Goal: Transaction & Acquisition: Purchase product/service

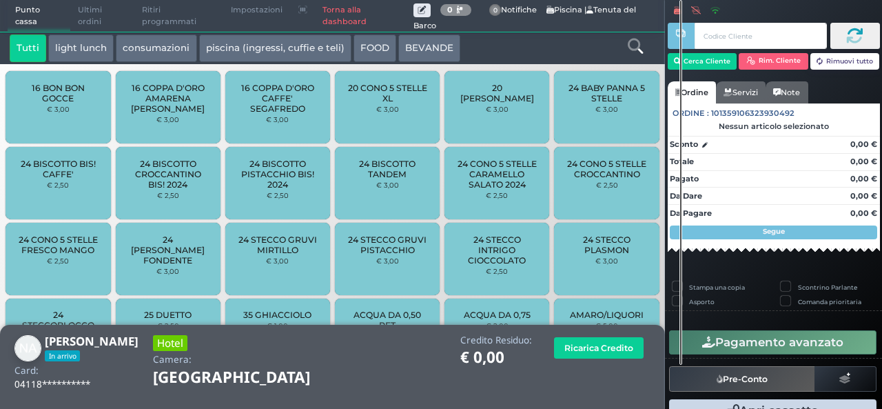
click at [638, 53] on icon at bounding box center [635, 46] width 15 height 15
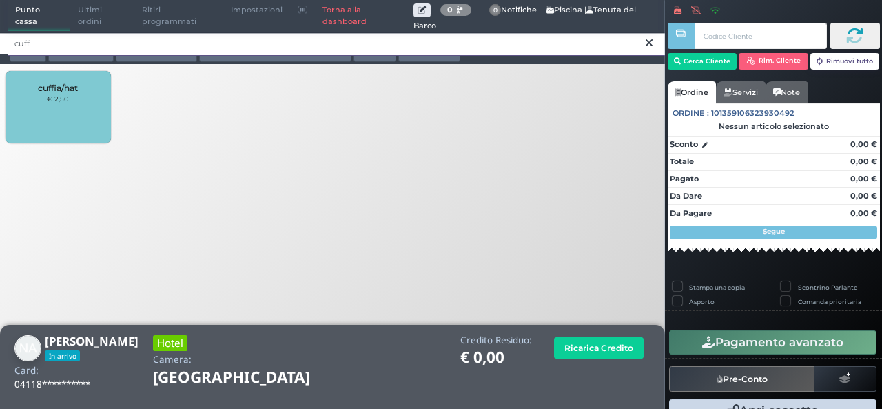
type input "cuff"
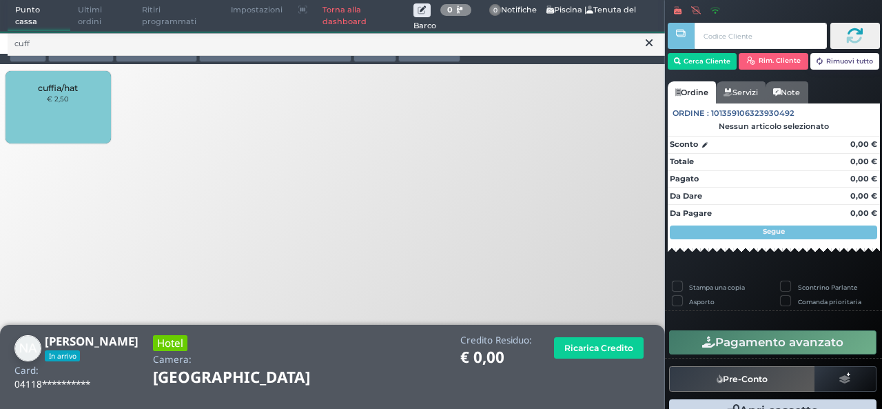
click at [85, 110] on div "cuffia/hat € 2,50" at bounding box center [58, 107] width 105 height 72
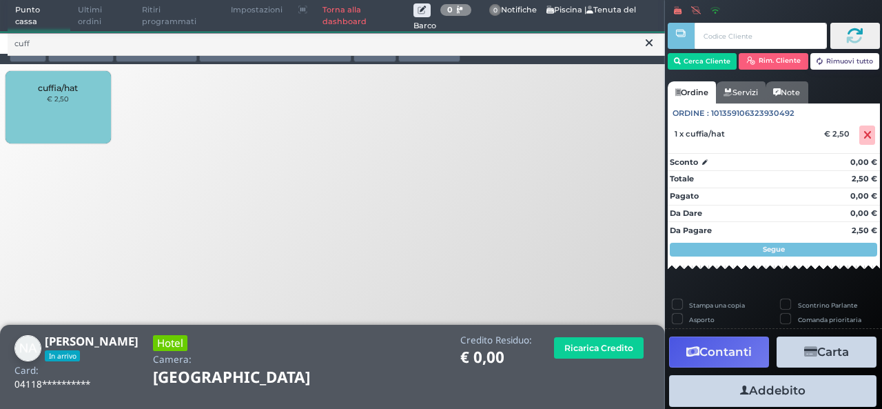
click at [54, 100] on small "€ 2,50" at bounding box center [58, 98] width 22 height 8
click at [774, 385] on button "Addebito" at bounding box center [772, 390] width 207 height 31
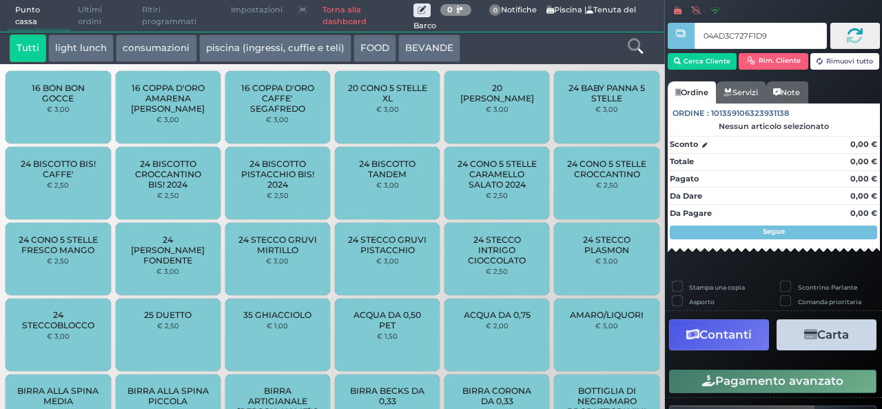
type input "04AD3C727F1D94"
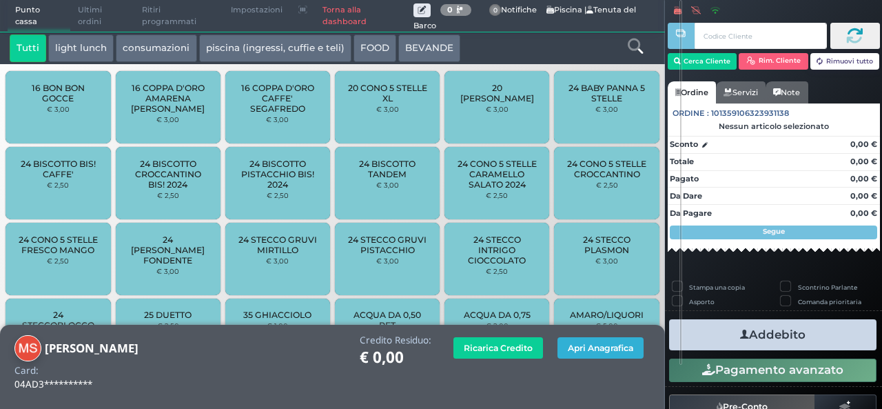
click at [593, 352] on button "Apri Anagrafica" at bounding box center [600, 347] width 86 height 21
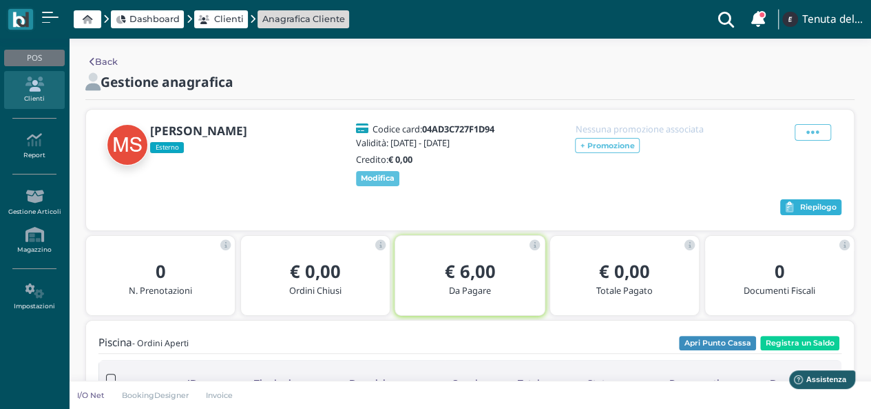
click at [809, 212] on span "Riepilogo" at bounding box center [819, 208] width 37 height 10
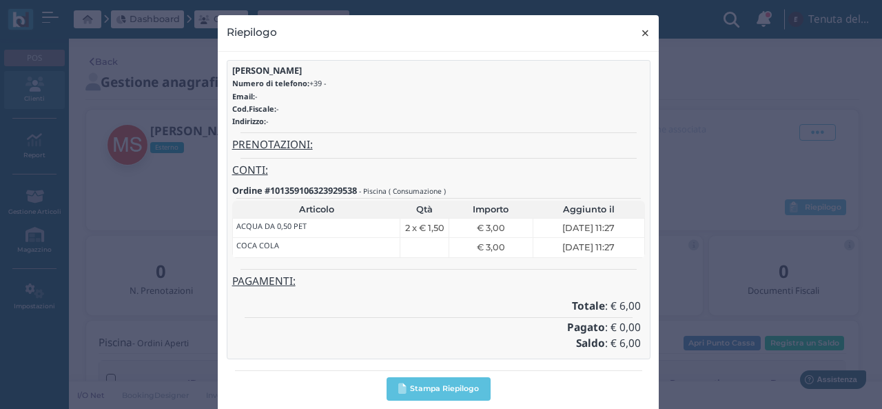
click at [640, 32] on span "×" at bounding box center [645, 33] width 10 height 18
